Goal: Task Accomplishment & Management: Complete application form

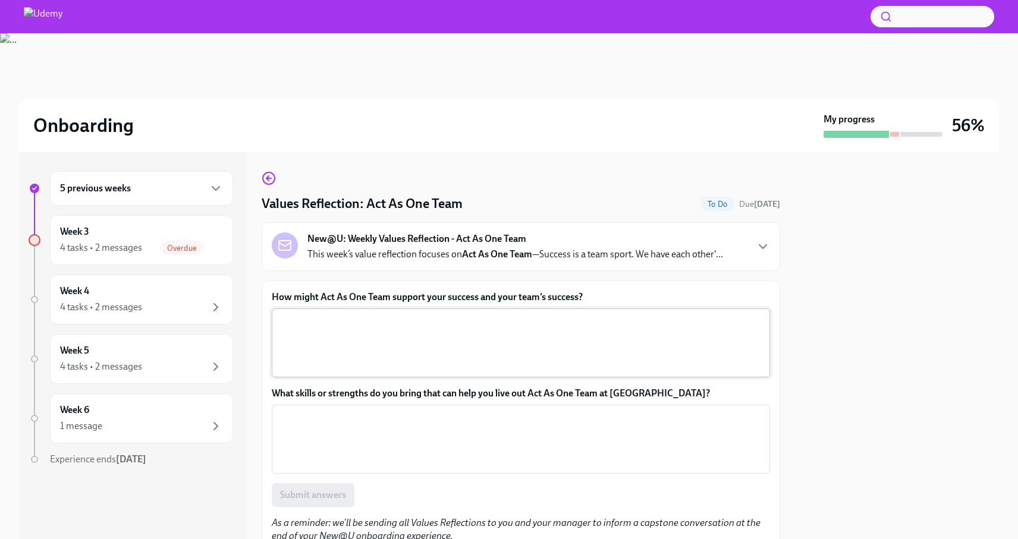
click at [356, 339] on textarea "How might Act As One Team support your success and your team’s success?" at bounding box center [521, 342] width 484 height 57
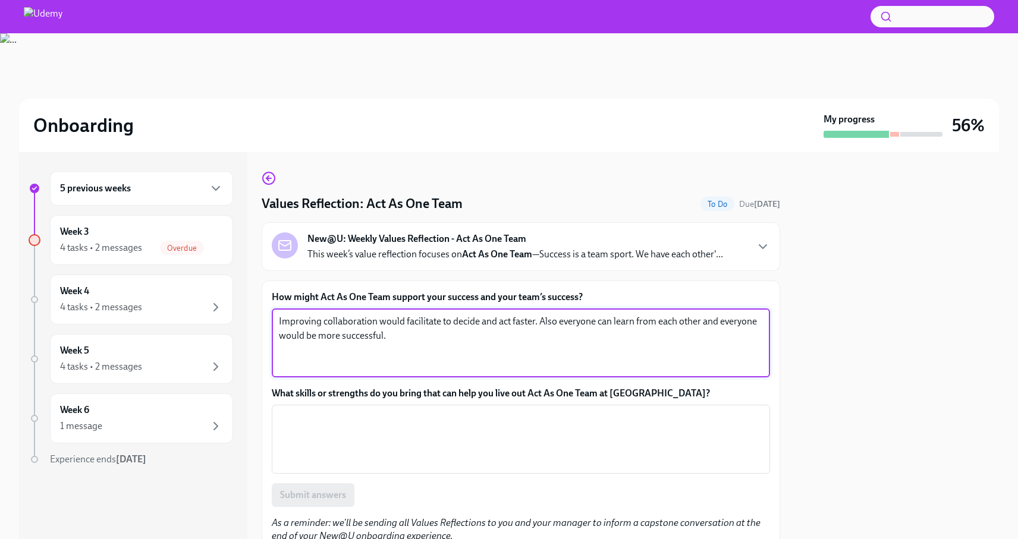
type textarea "Improving collaboration would facilitate to decide and act faster. Also everyon…"
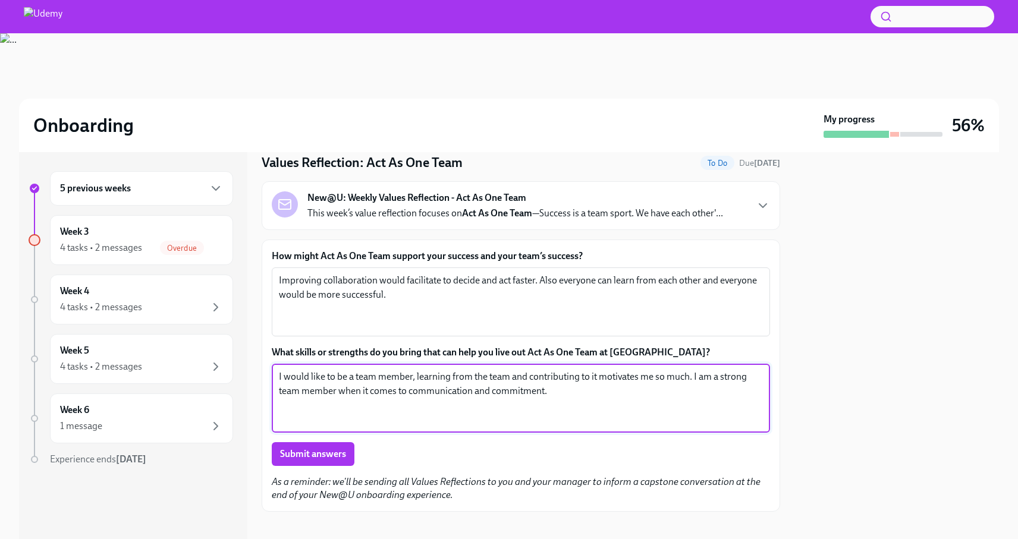
scroll to position [52, 0]
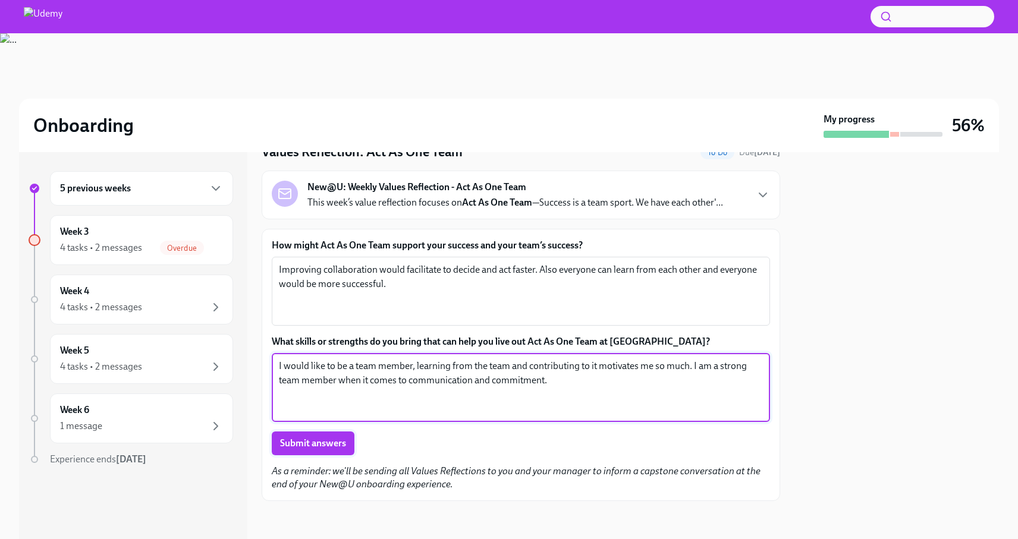
type textarea "I would like to be a team member, learning from the team and contributing to it…"
click at [335, 455] on button "Submit answers" at bounding box center [313, 444] width 83 height 24
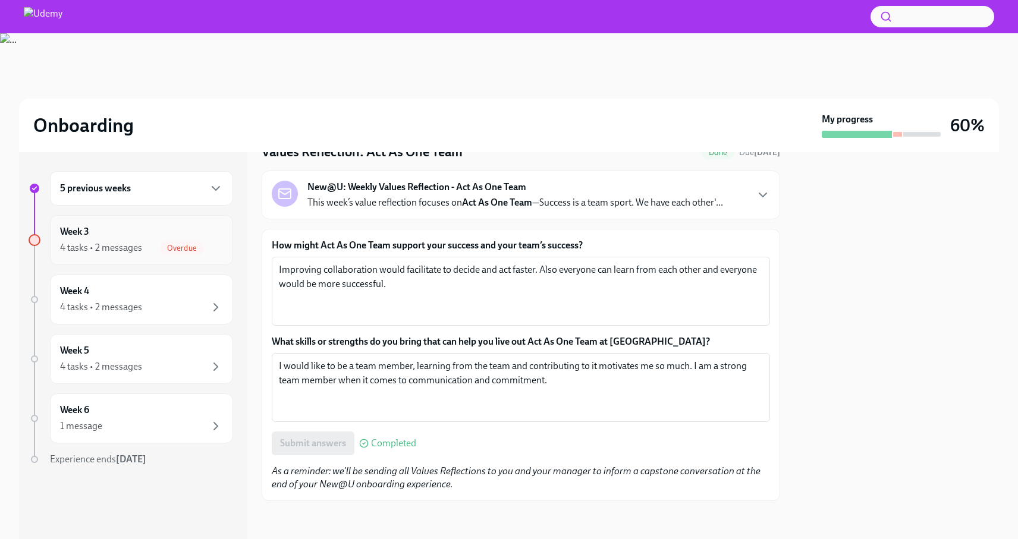
click at [141, 246] on div "4 tasks • 2 messages" at bounding box center [101, 247] width 82 height 13
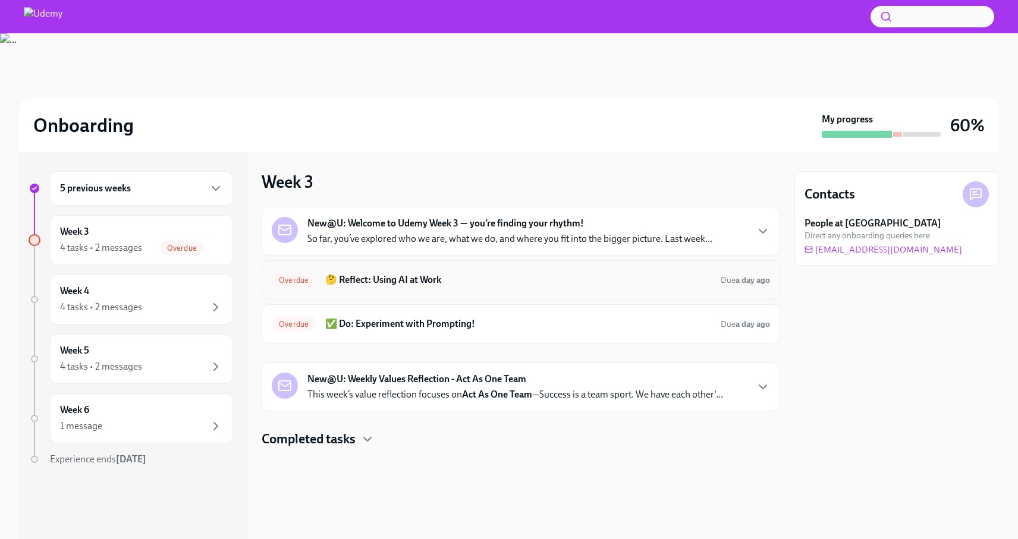
click at [381, 286] on h6 "🤔 Reflect: Using AI at Work" at bounding box center [518, 279] width 386 height 13
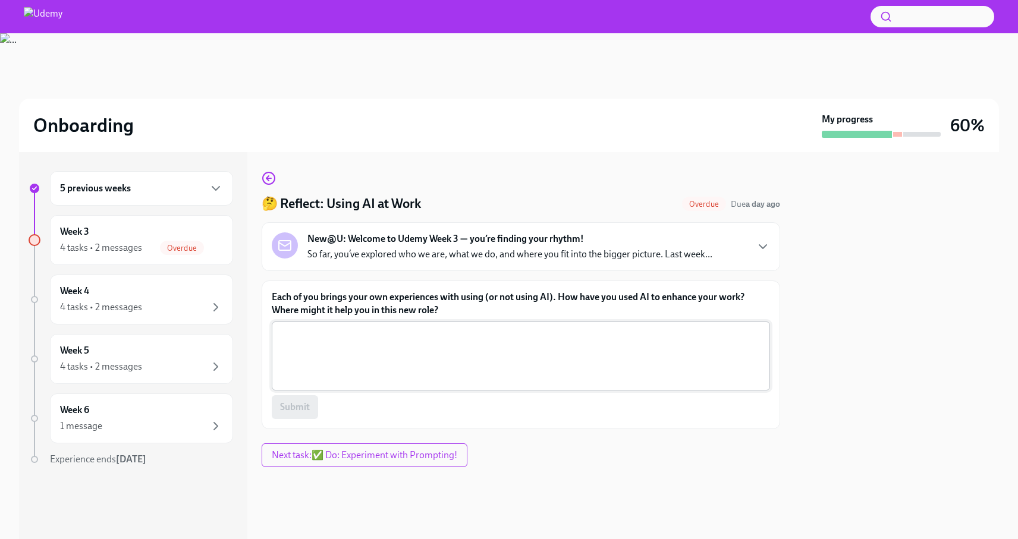
click at [368, 344] on textarea "Each of you brings your own experiences with using (or not using AI). How have …" at bounding box center [521, 356] width 484 height 57
click at [577, 256] on p "So far, you’ve explored who we are, what we do, and where you fit into the bigg…" at bounding box center [509, 254] width 405 height 13
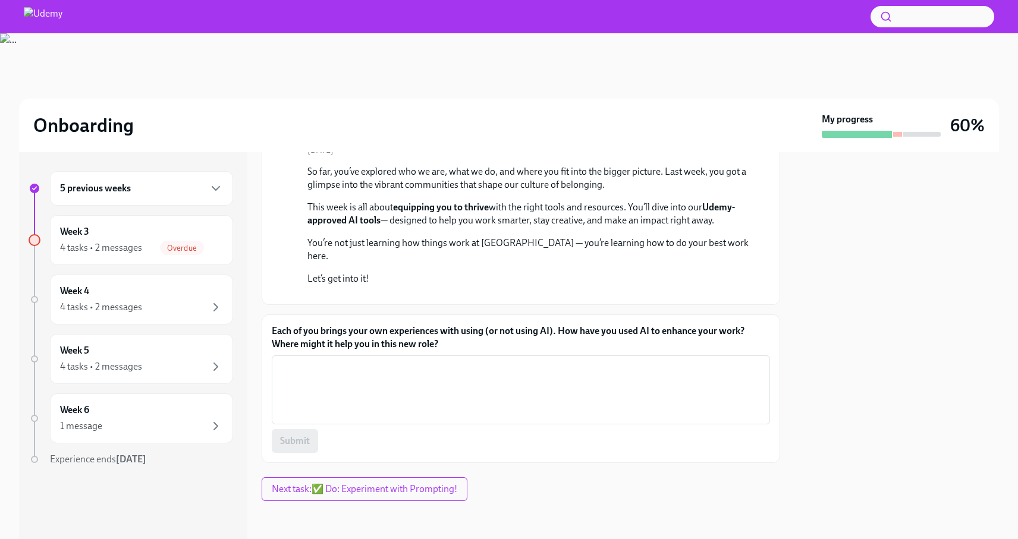
scroll to position [269, 0]
click at [366, 362] on textarea "Each of you brings your own experiences with using (or not using AI). How have …" at bounding box center [521, 389] width 484 height 57
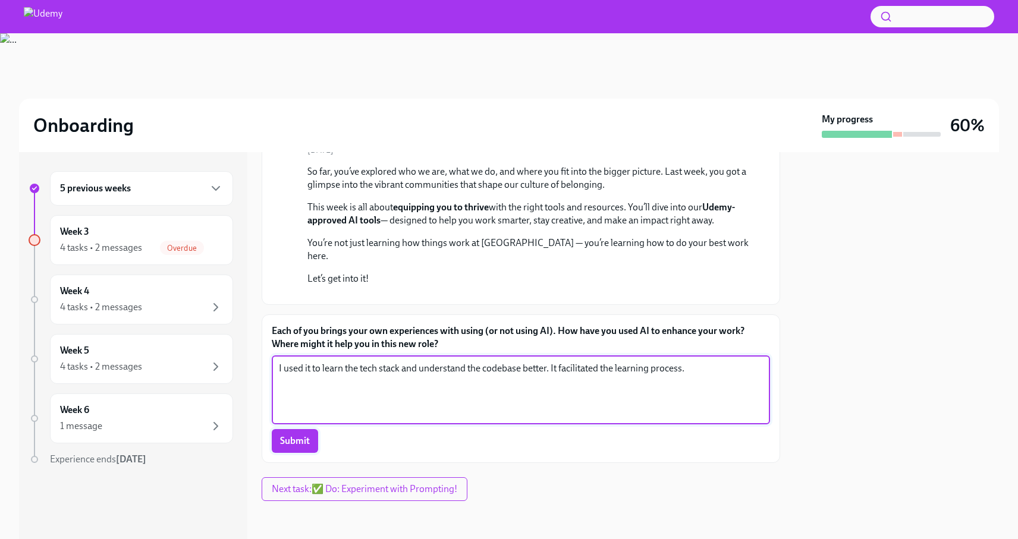
type textarea "I used it to learn the tech stack and understand the codebase better. It facili…"
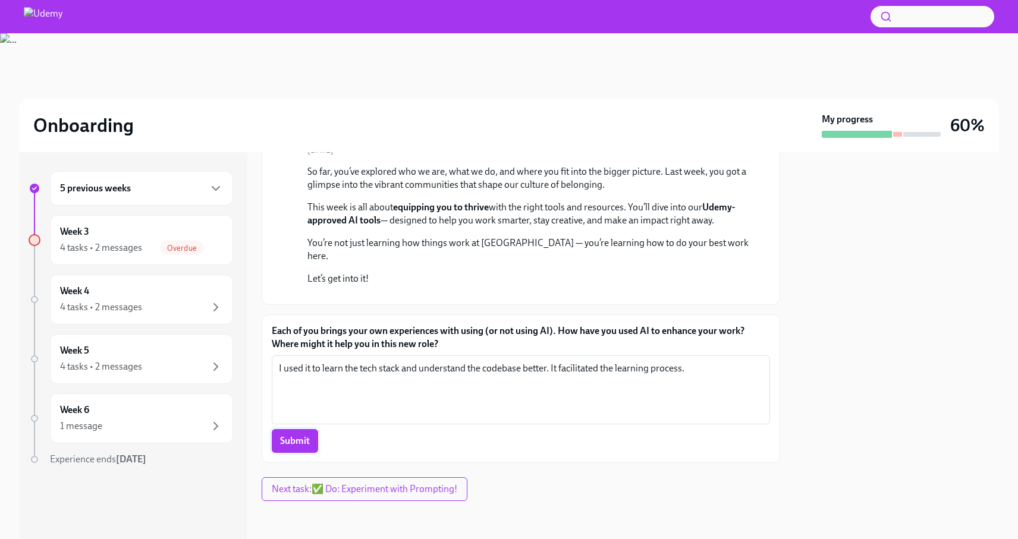
click at [284, 446] on span "Submit" at bounding box center [295, 441] width 30 height 12
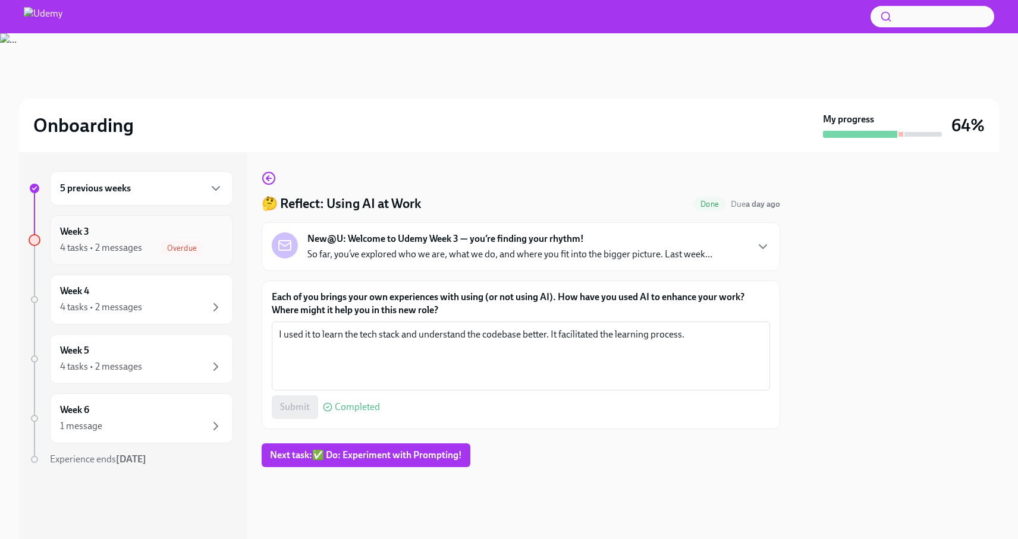
click at [187, 246] on span "Overdue" at bounding box center [182, 248] width 44 height 9
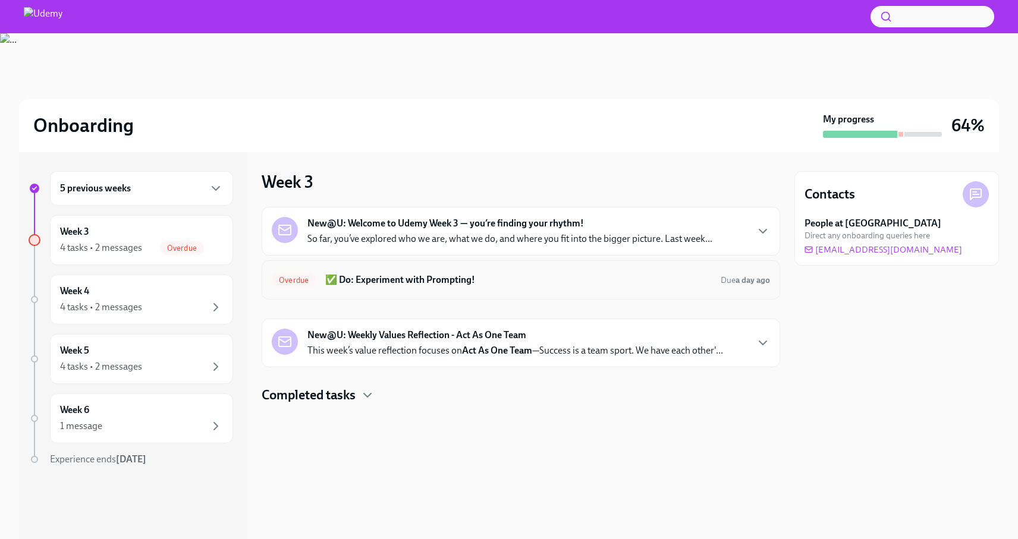
click at [379, 284] on h6 "✅ Do: Experiment with Prompting!" at bounding box center [518, 279] width 386 height 13
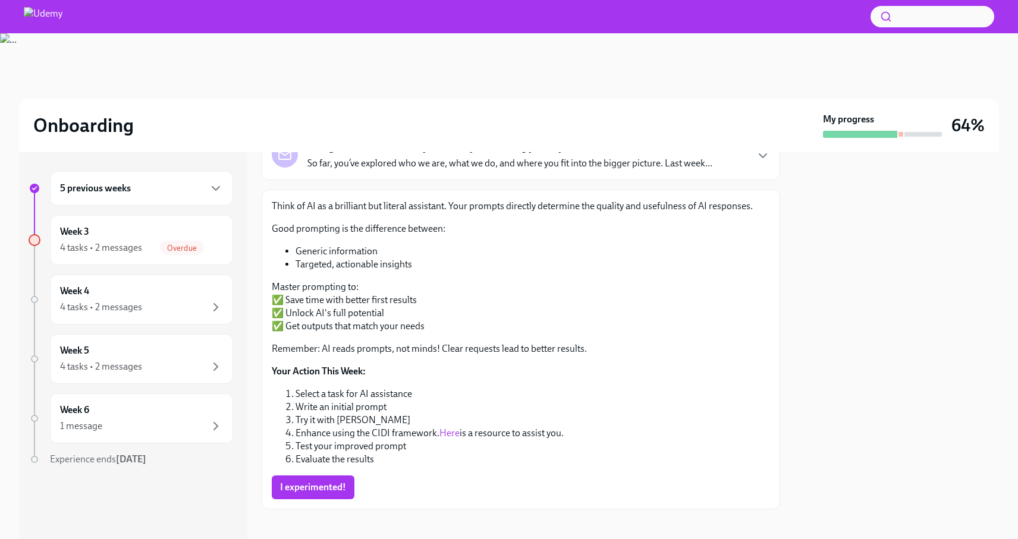
scroll to position [62, 0]
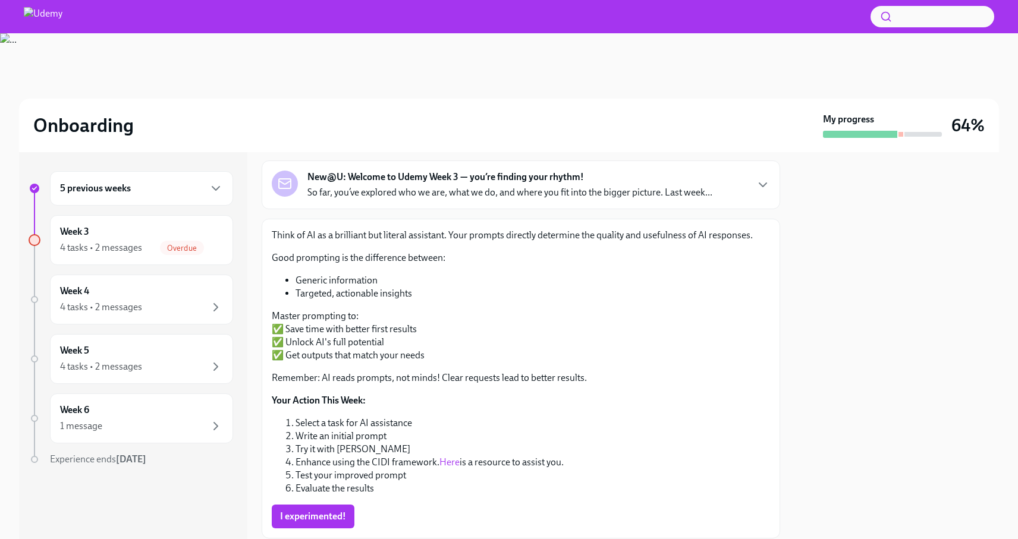
click at [289, 404] on strong "Your Action This Week:" at bounding box center [319, 400] width 94 height 11
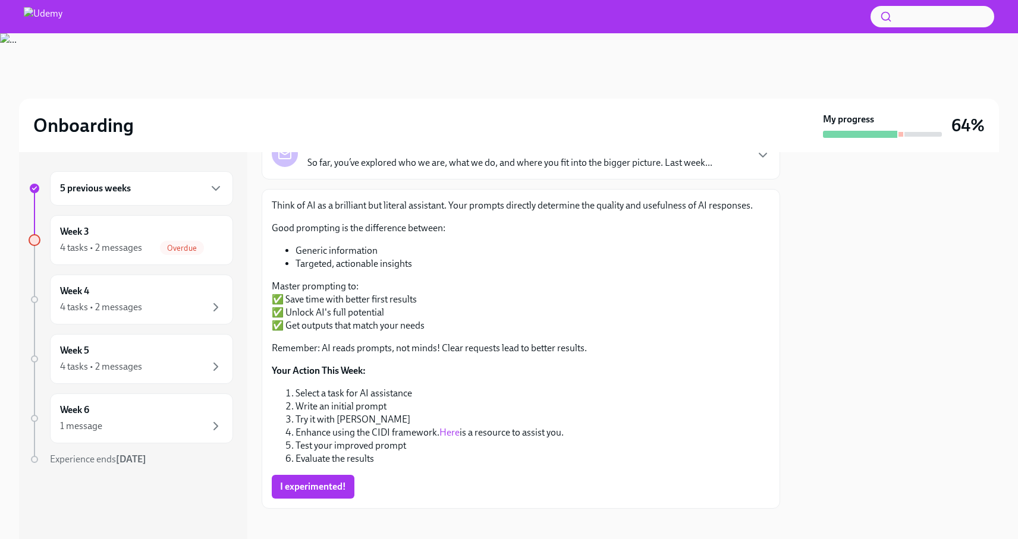
scroll to position [99, 0]
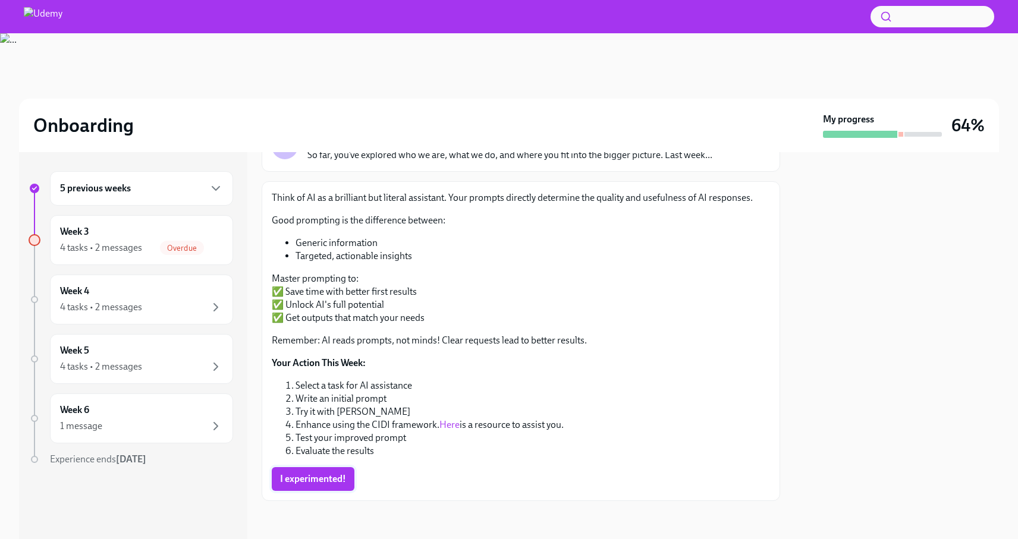
click at [313, 482] on span "I experimented!" at bounding box center [313, 479] width 66 height 12
click at [114, 294] on div "Week 4 4 tasks • 2 messages" at bounding box center [141, 300] width 163 height 30
